Goal: Task Accomplishment & Management: Manage account settings

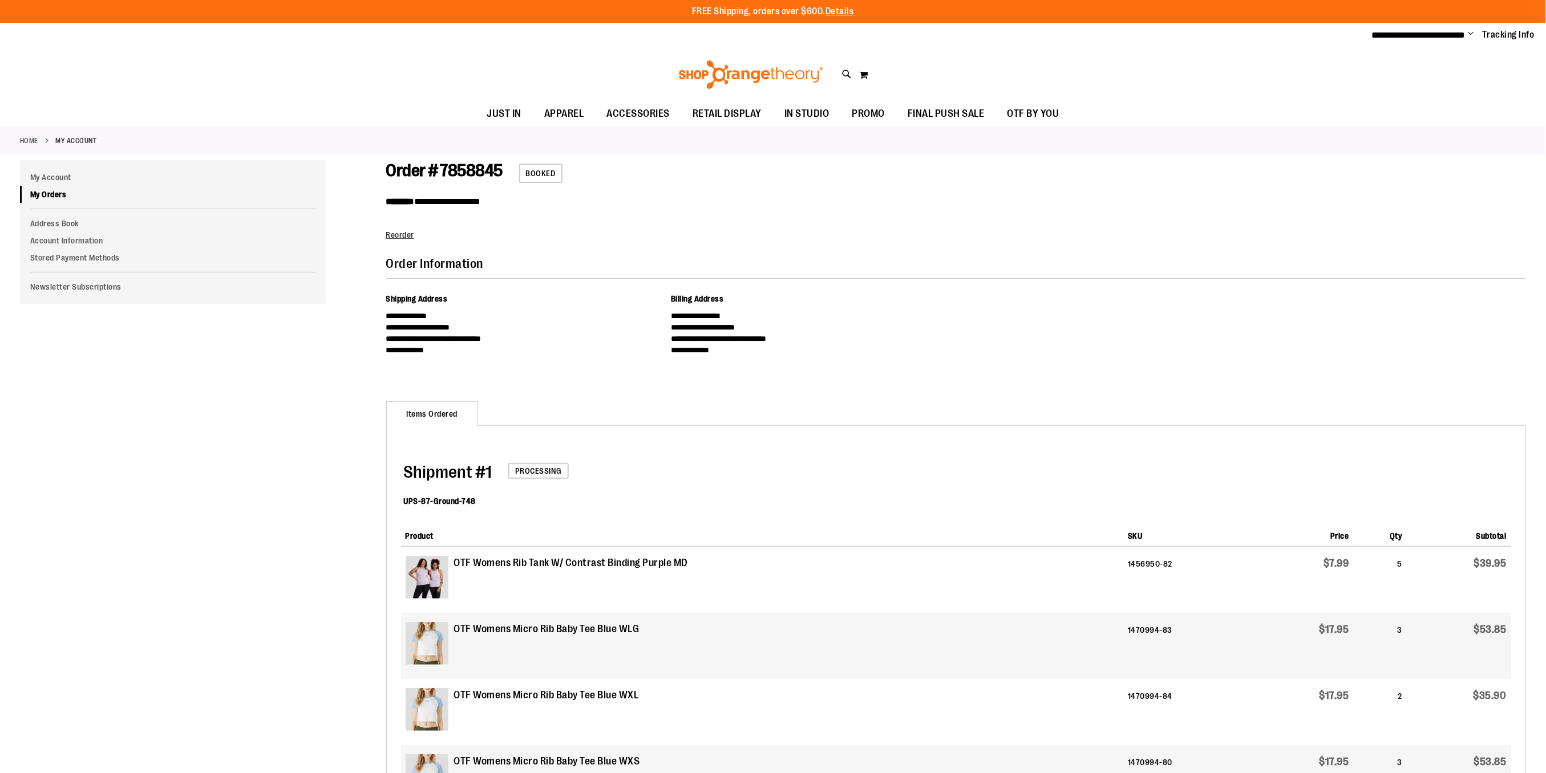
type input "**********"
click at [1470, 32] on span "Change" at bounding box center [1471, 34] width 6 height 11
click at [1441, 83] on link "Sign Out" at bounding box center [1430, 77] width 100 height 22
